Goal: Task Accomplishment & Management: Manage account settings

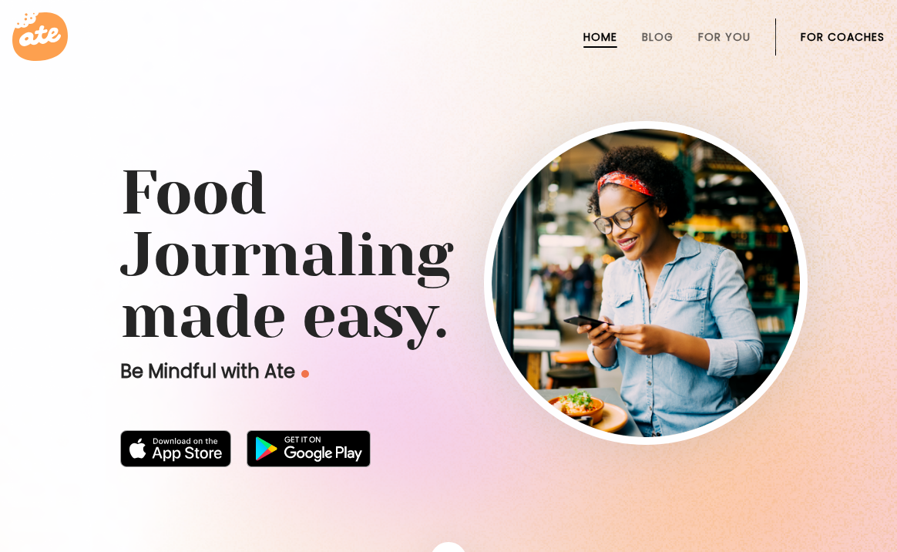
click at [45, 35] on icon at bounding box center [40, 36] width 56 height 49
click at [646, 35] on link "Blog" at bounding box center [658, 37] width 32 height 12
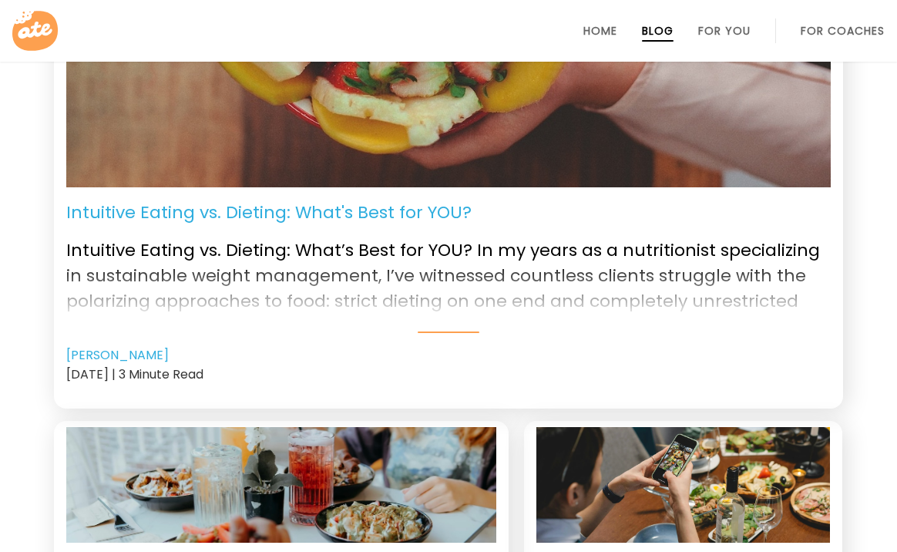
scroll to position [336, 0]
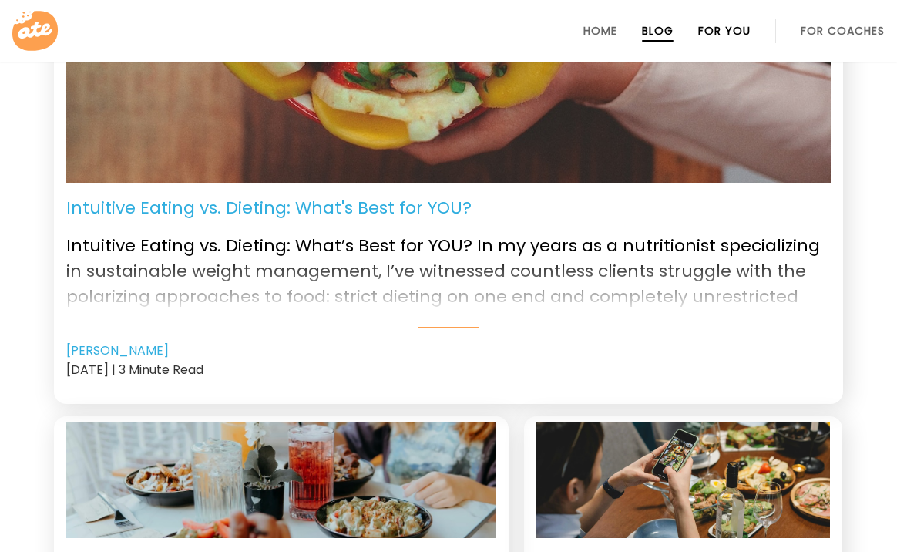
click at [715, 35] on link "For You" at bounding box center [724, 31] width 52 height 12
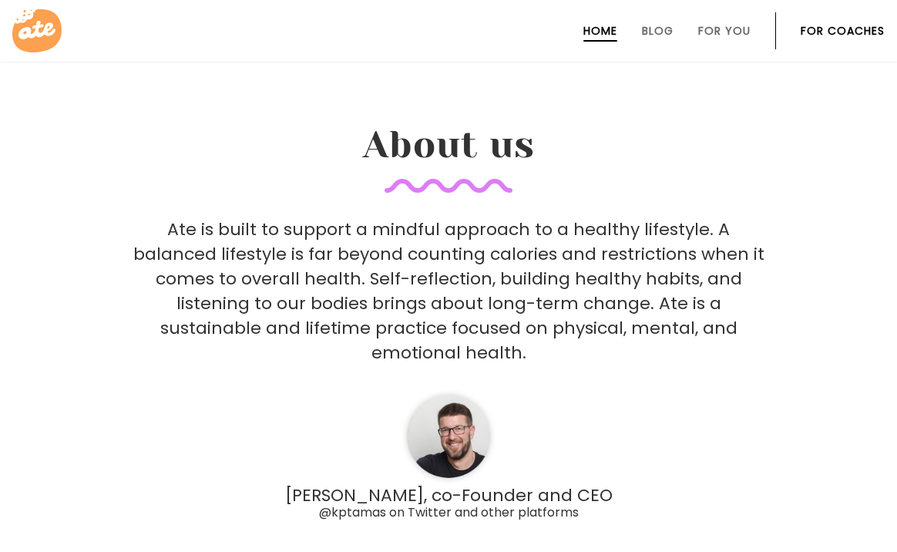
scroll to position [4414, 0]
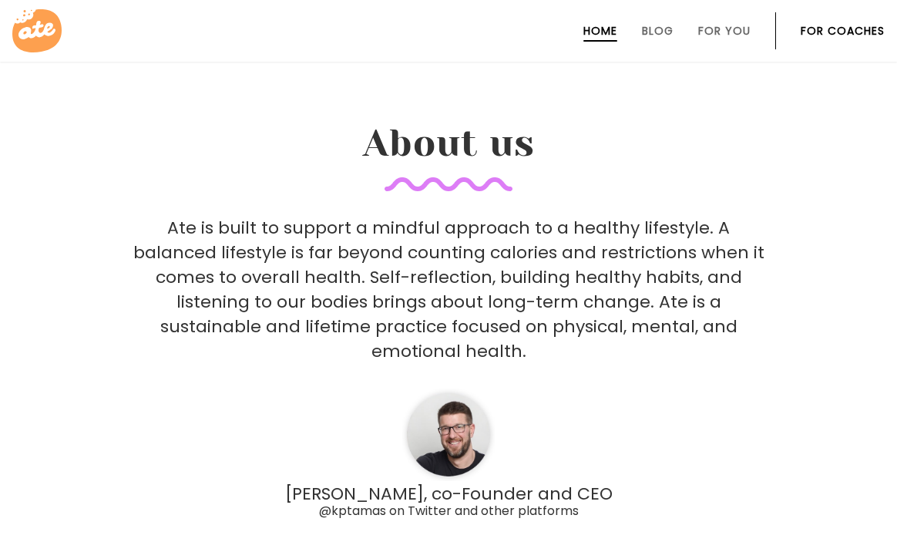
click at [842, 33] on link "For Coaches" at bounding box center [843, 31] width 84 height 12
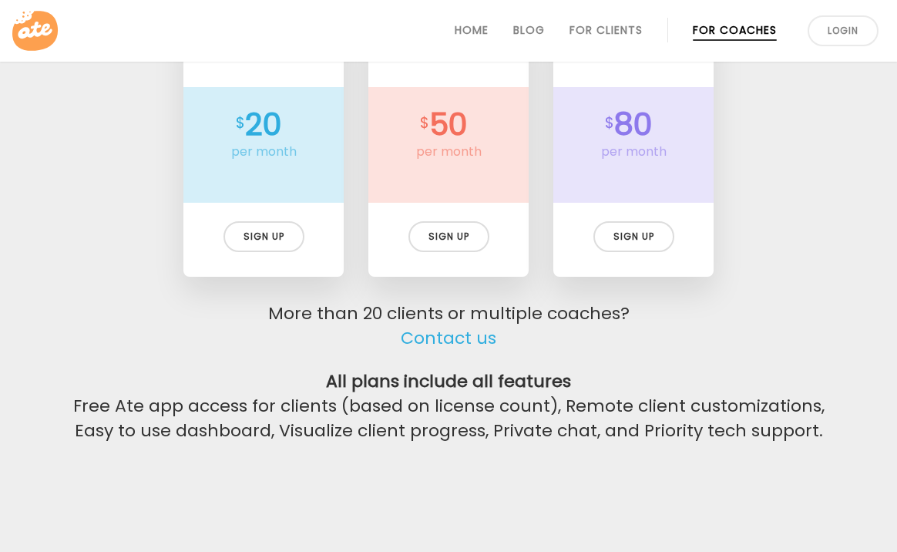
scroll to position [3620, 0]
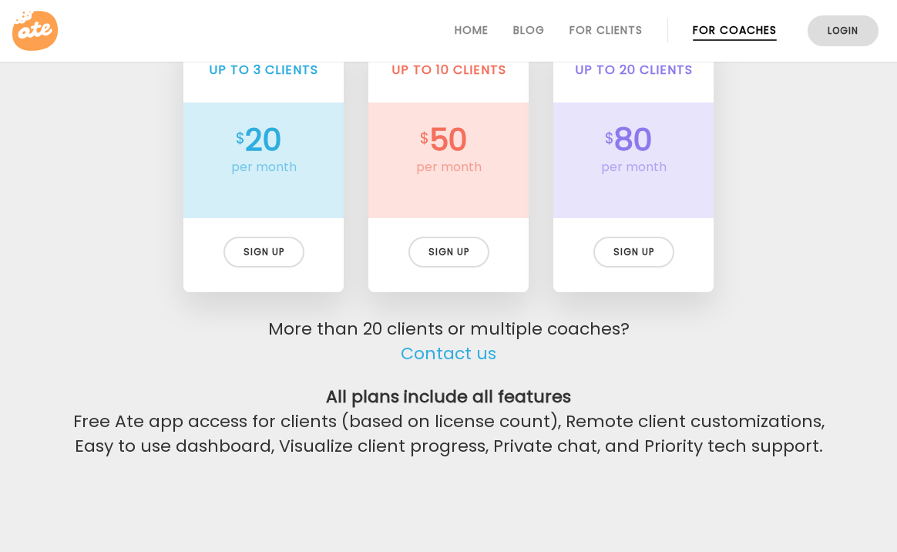
click at [835, 28] on link "Login" at bounding box center [843, 30] width 71 height 31
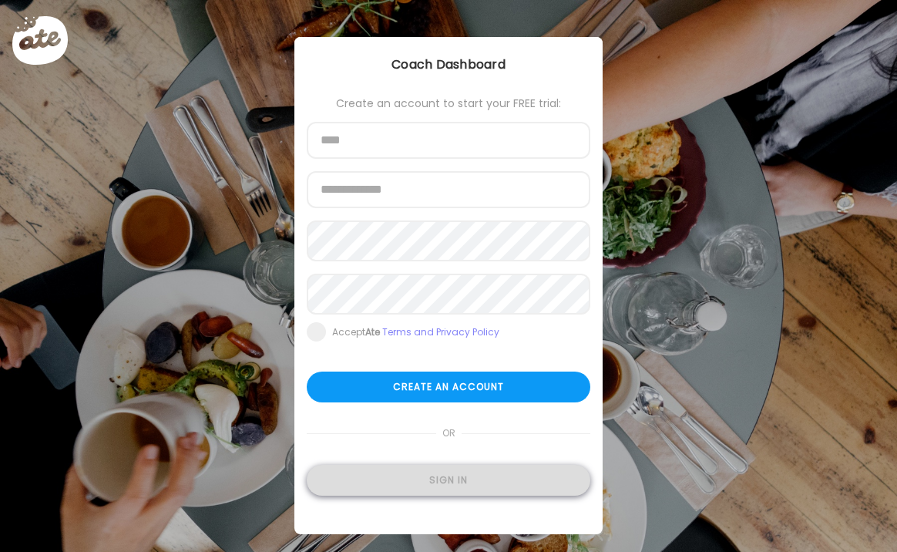
click at [495, 493] on div "Sign in" at bounding box center [449, 480] width 284 height 31
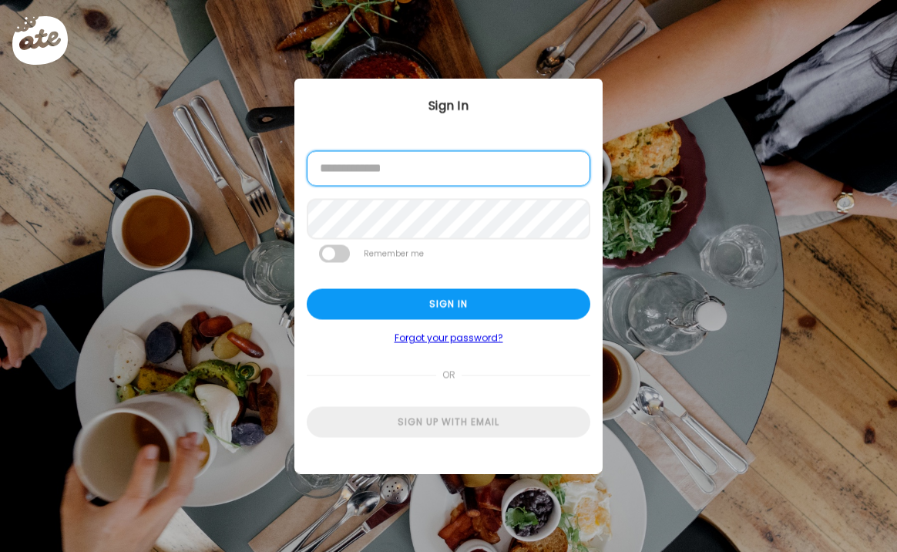
type input "**********"
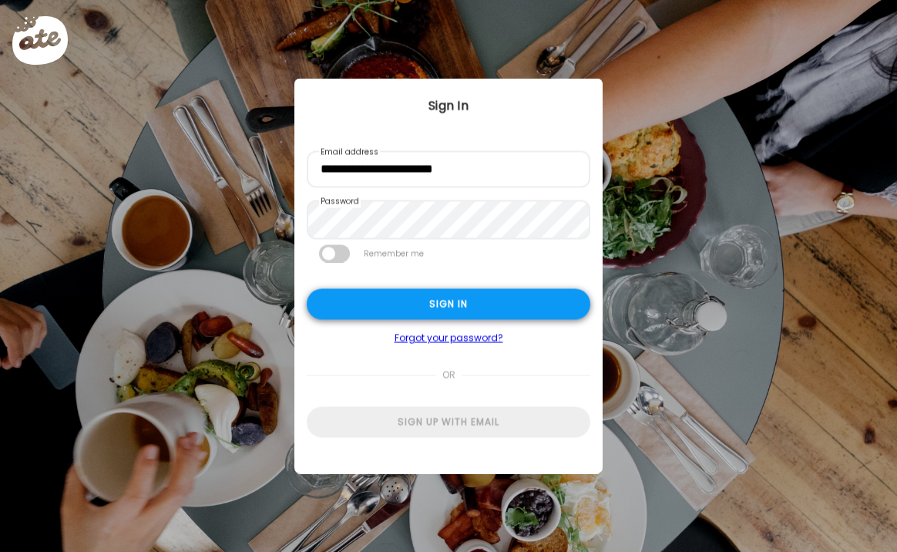
click at [499, 311] on div "Sign in" at bounding box center [449, 304] width 284 height 31
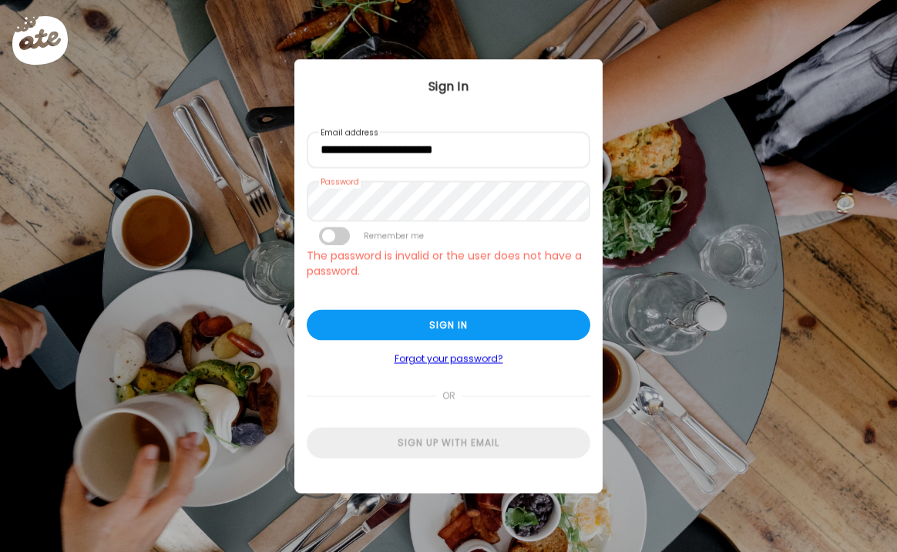
click at [692, 358] on div "Ate Coach Dashboard Wahoo! It’s official Take a moment to set up your Coach Pro…" at bounding box center [448, 276] width 897 height 552
click at [35, 51] on div at bounding box center [52, 52] width 80 height 80
